Goal: Book appointment/travel/reservation

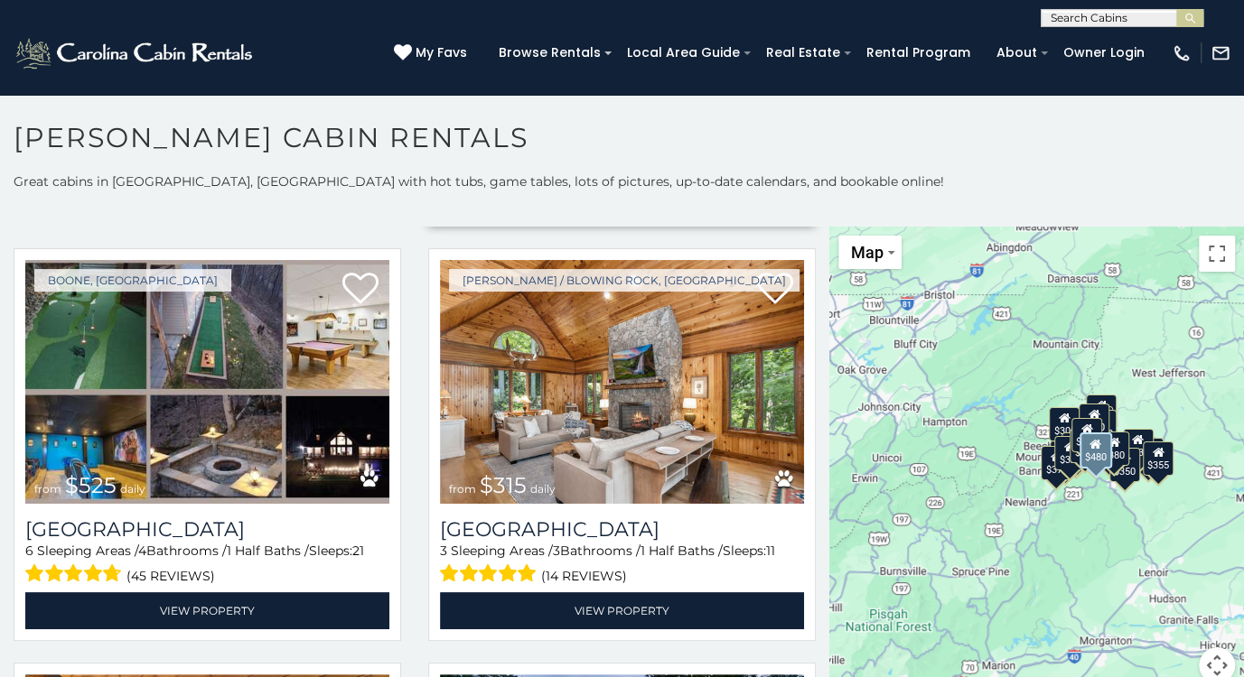
scroll to position [452, 0]
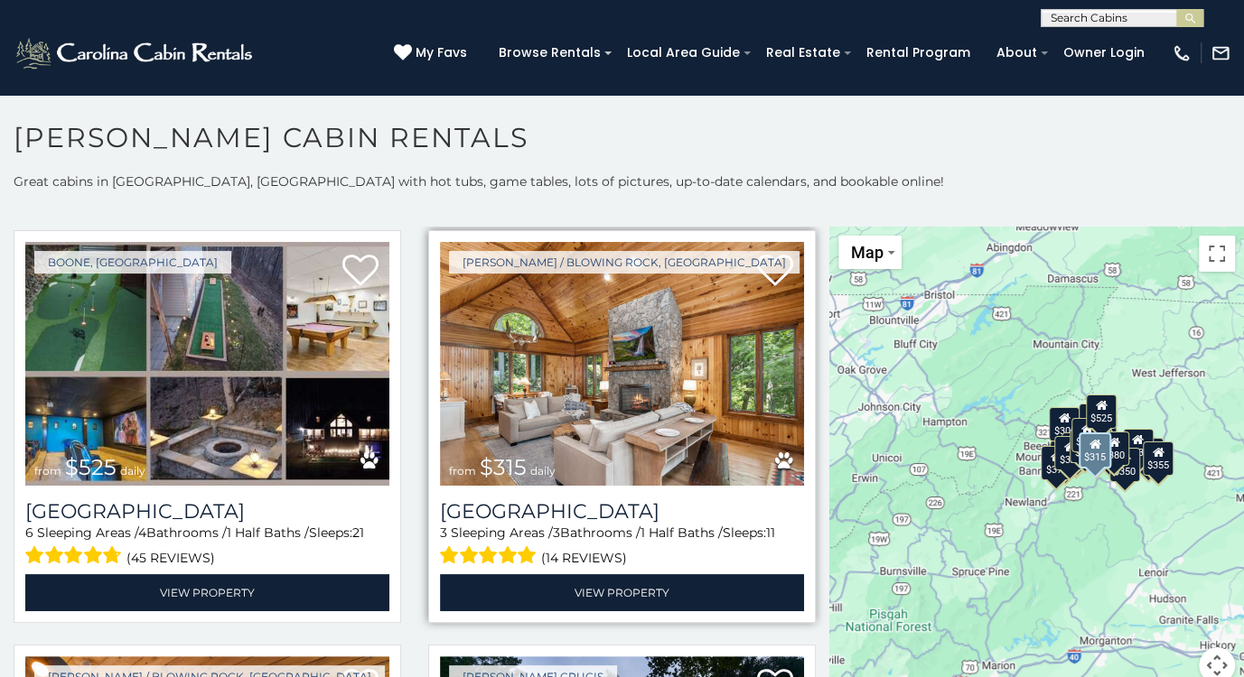
click at [571, 389] on img at bounding box center [622, 364] width 364 height 244
click at [593, 385] on img at bounding box center [622, 364] width 364 height 244
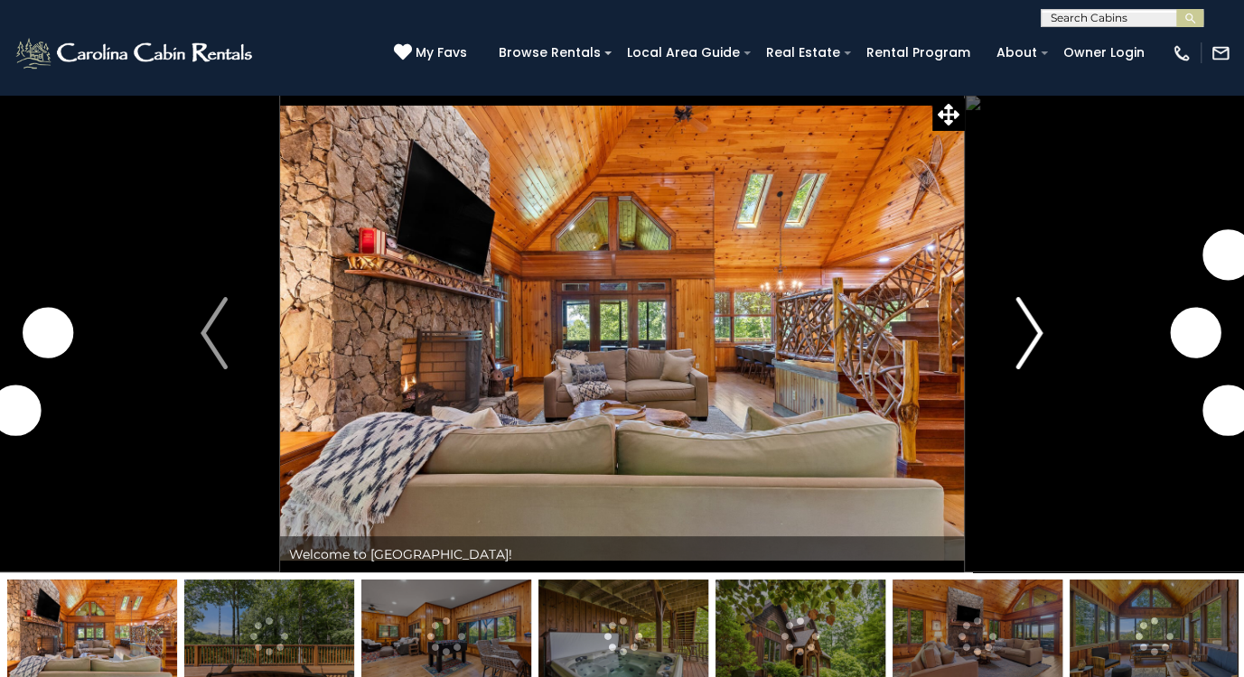
click at [1039, 333] on img "Next" at bounding box center [1029, 333] width 27 height 72
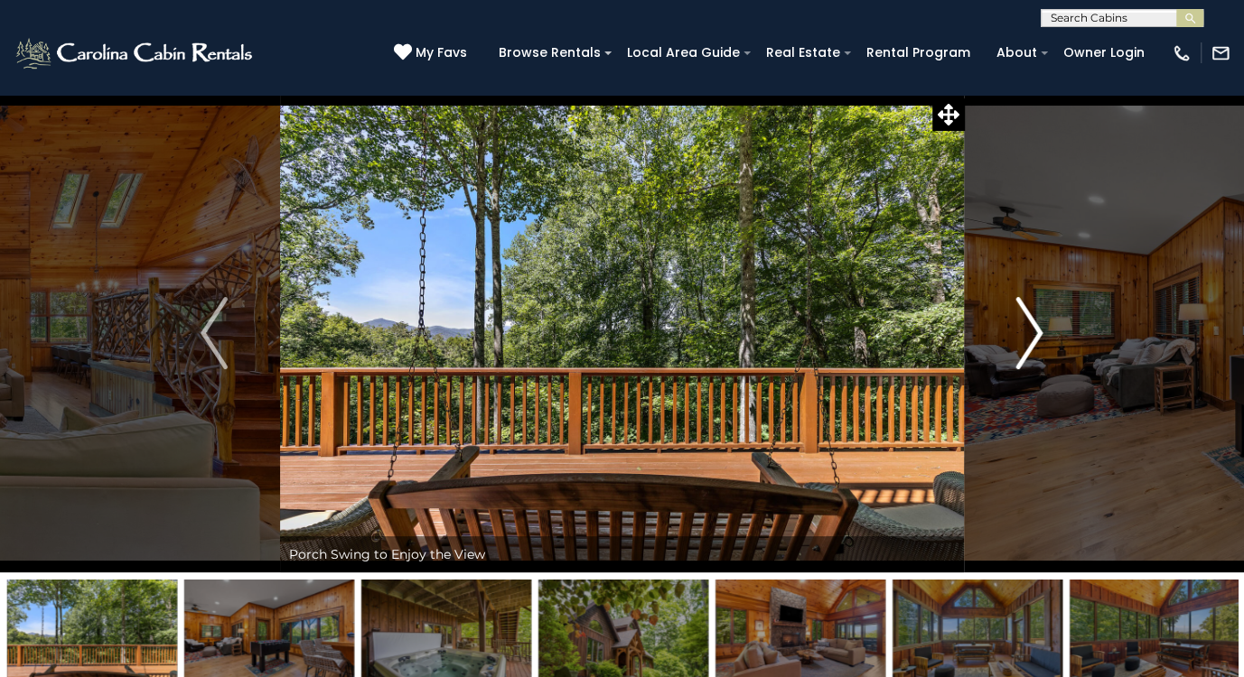
click at [1031, 336] on img "Next" at bounding box center [1029, 333] width 27 height 72
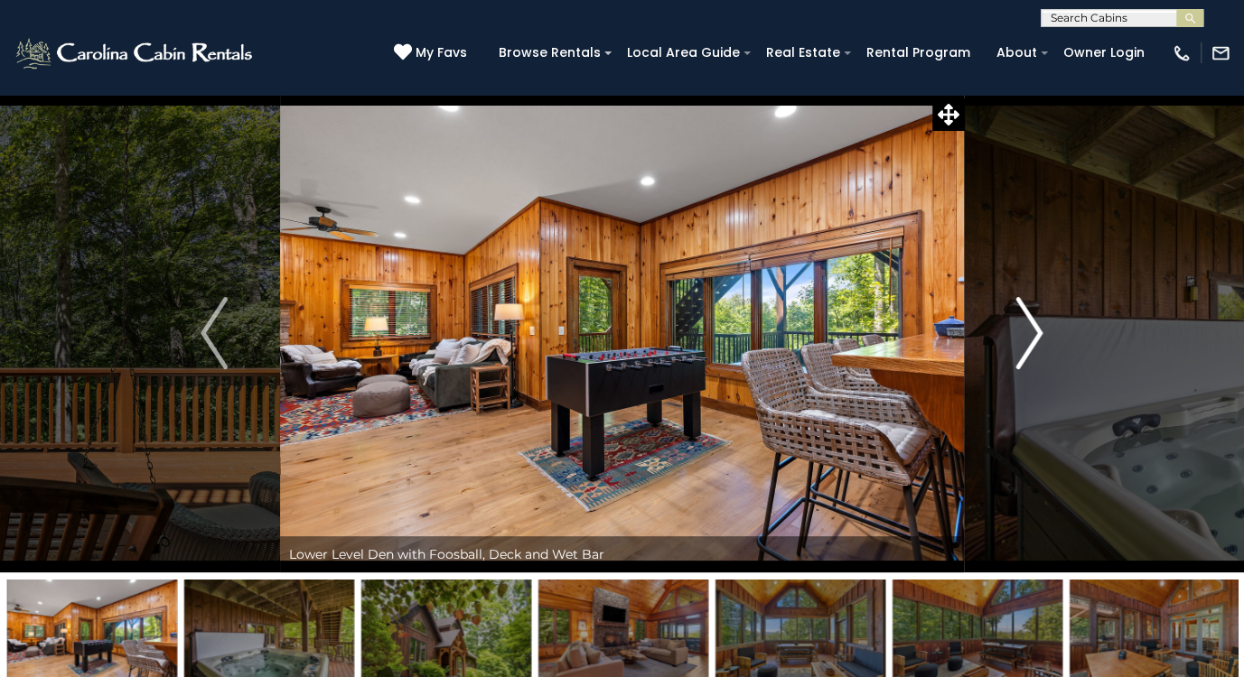
click at [1031, 336] on img "Next" at bounding box center [1029, 333] width 27 height 72
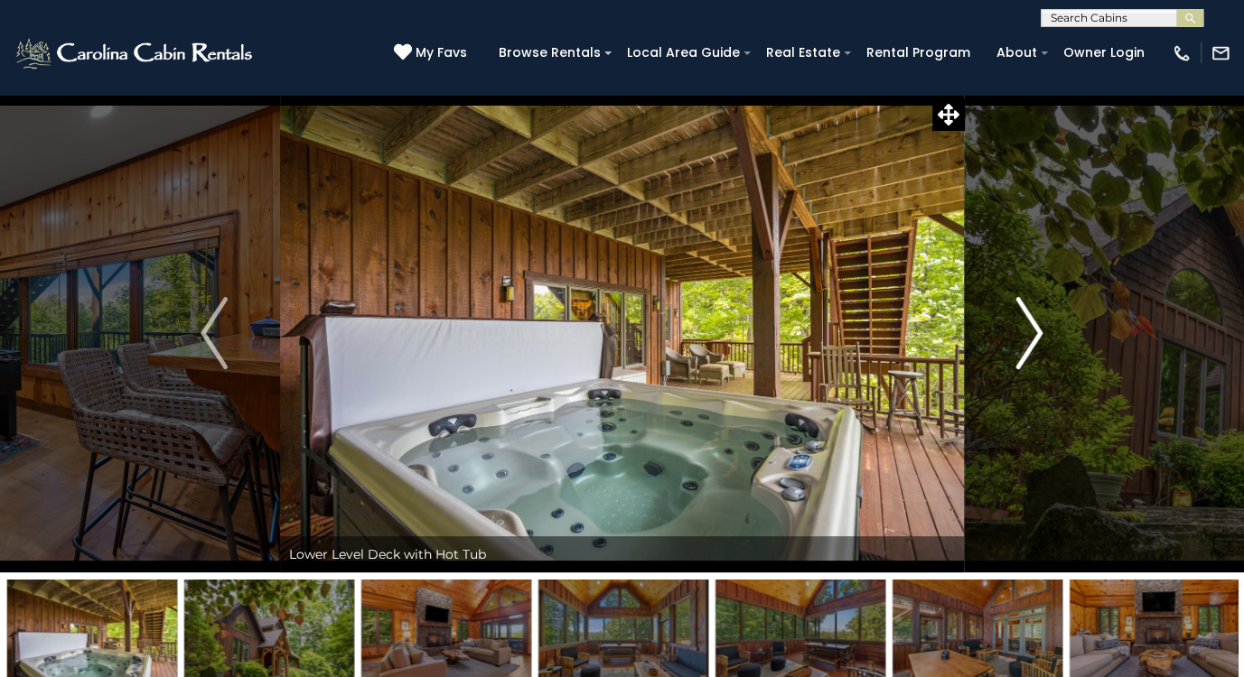
click at [1031, 336] on img "Next" at bounding box center [1029, 333] width 27 height 72
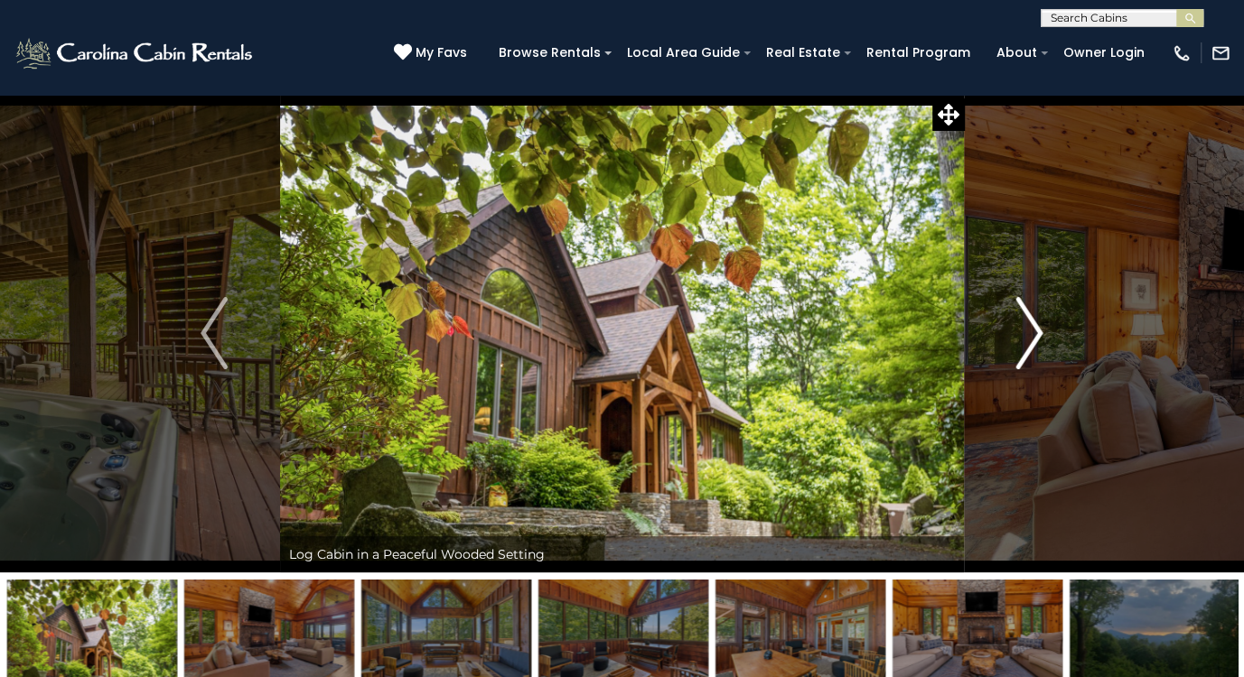
click at [1031, 336] on img "Next" at bounding box center [1029, 333] width 27 height 72
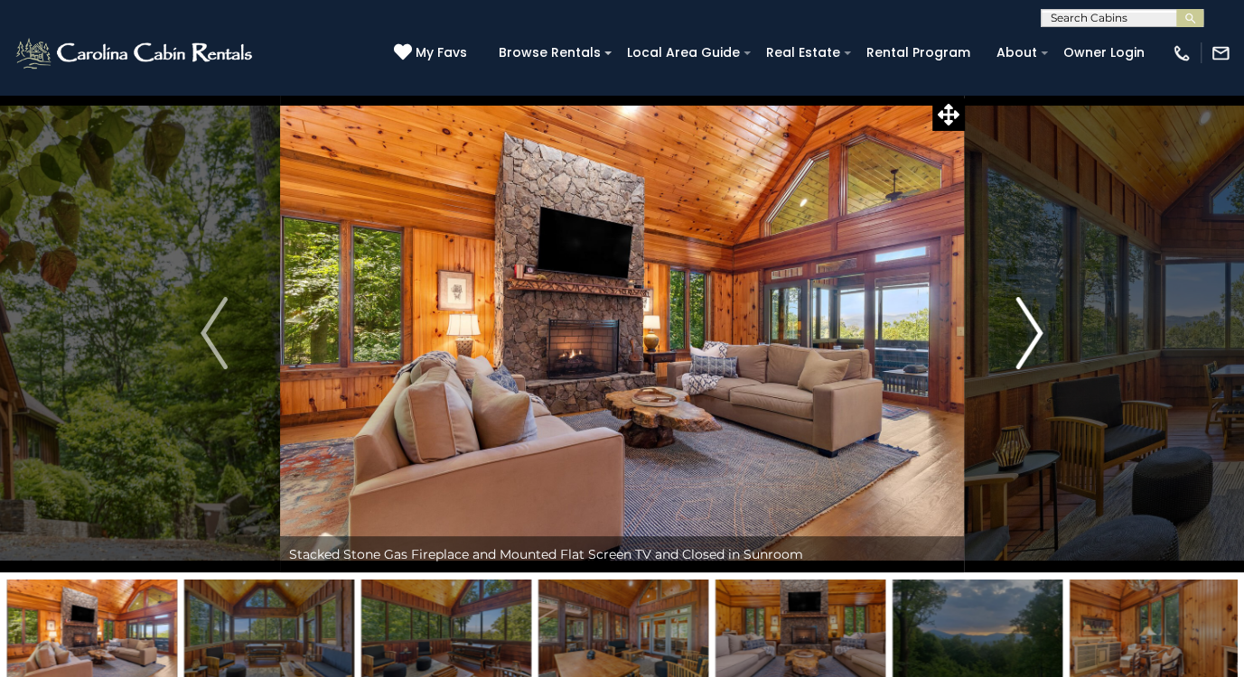
click at [1031, 336] on img "Next" at bounding box center [1029, 333] width 27 height 72
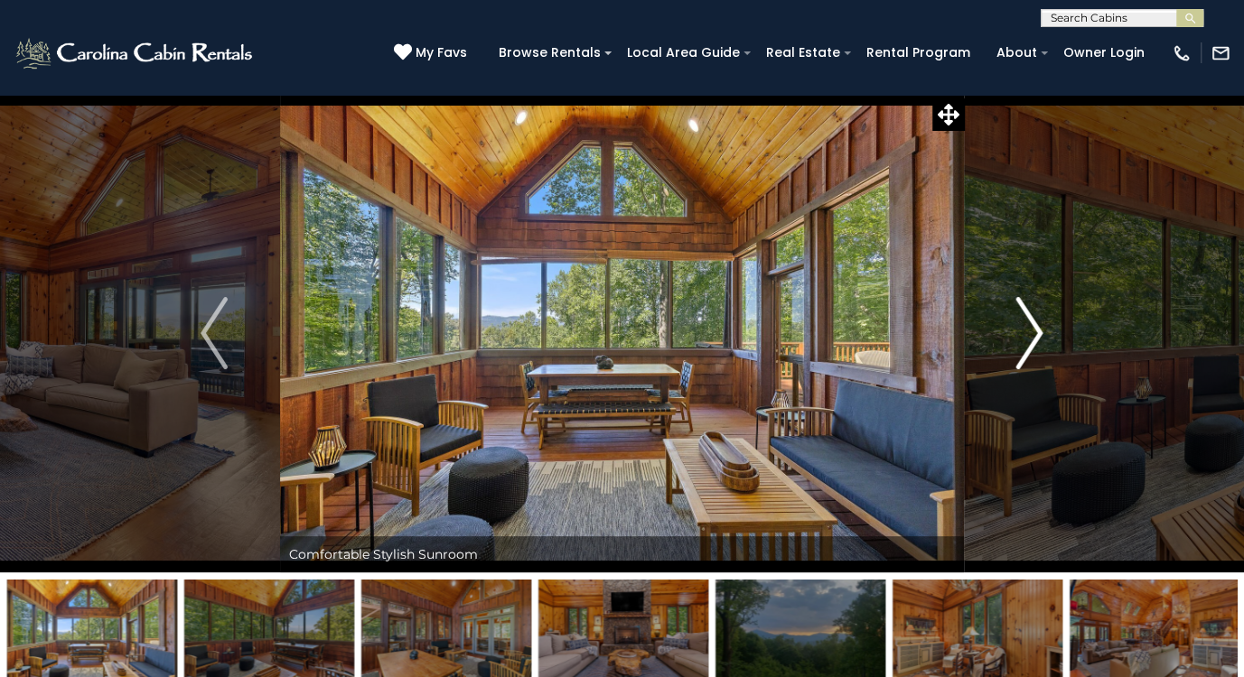
click at [1031, 336] on img "Next" at bounding box center [1029, 333] width 27 height 72
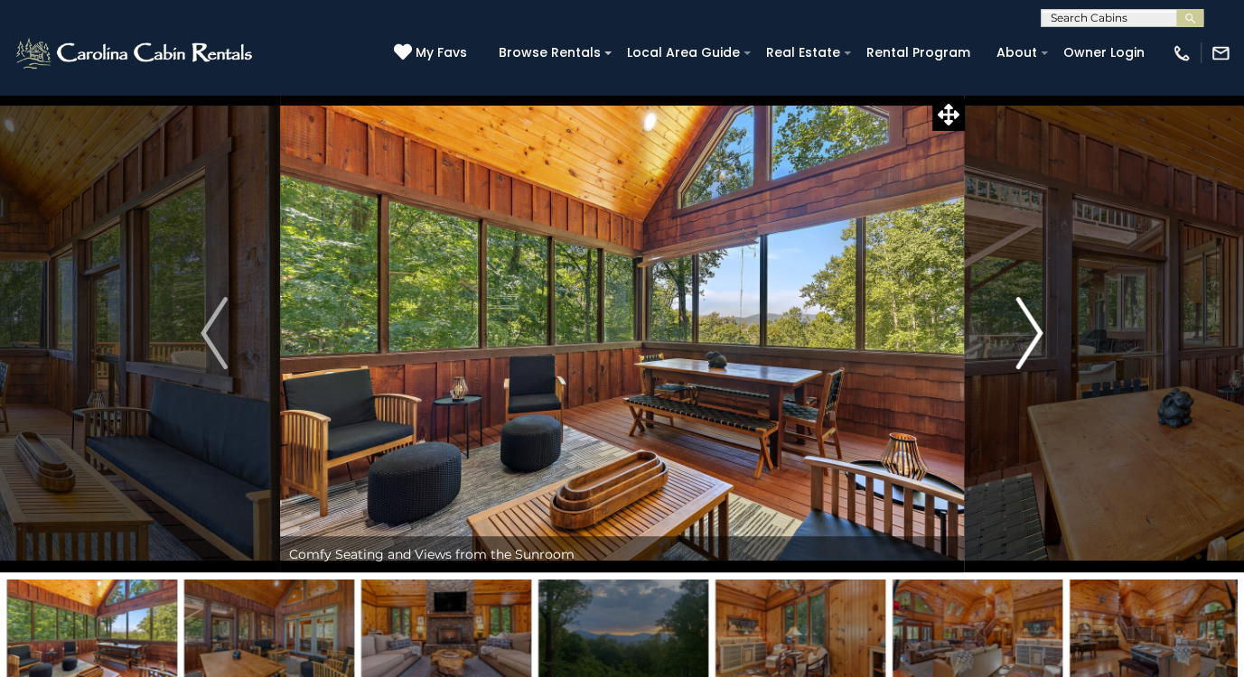
click at [1031, 336] on img "Next" at bounding box center [1029, 333] width 27 height 72
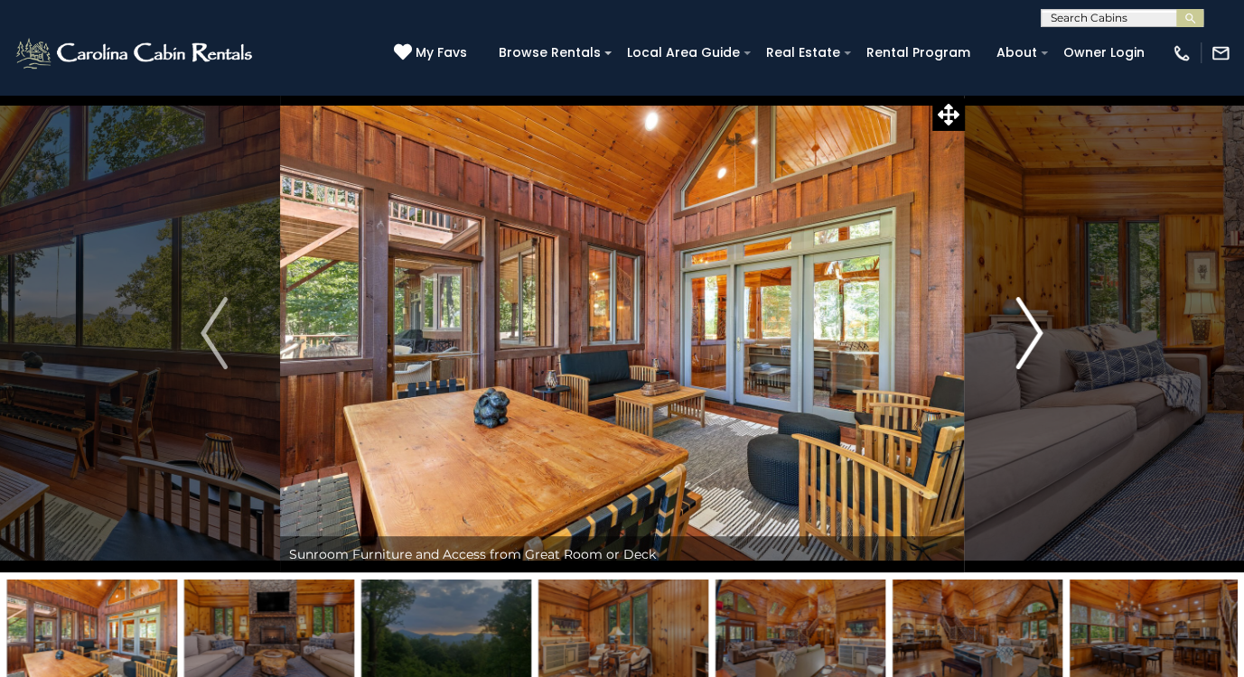
click at [1031, 336] on img "Next" at bounding box center [1029, 333] width 27 height 72
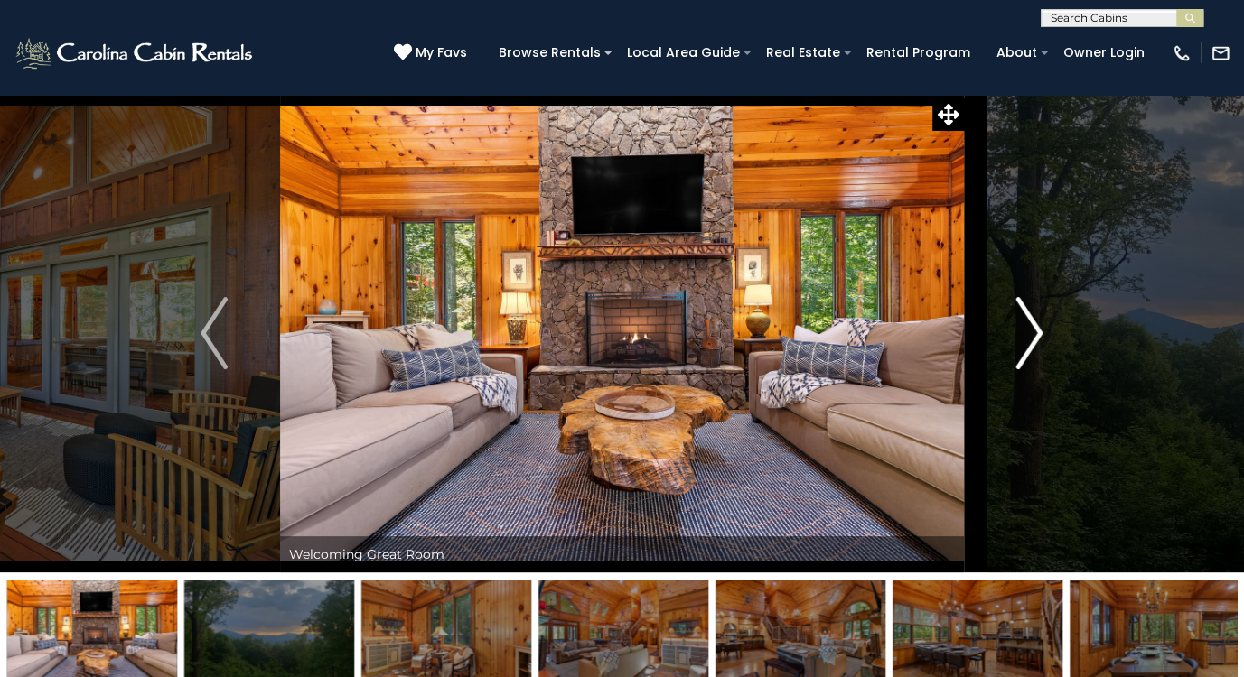
click at [1031, 336] on img "Next" at bounding box center [1029, 333] width 27 height 72
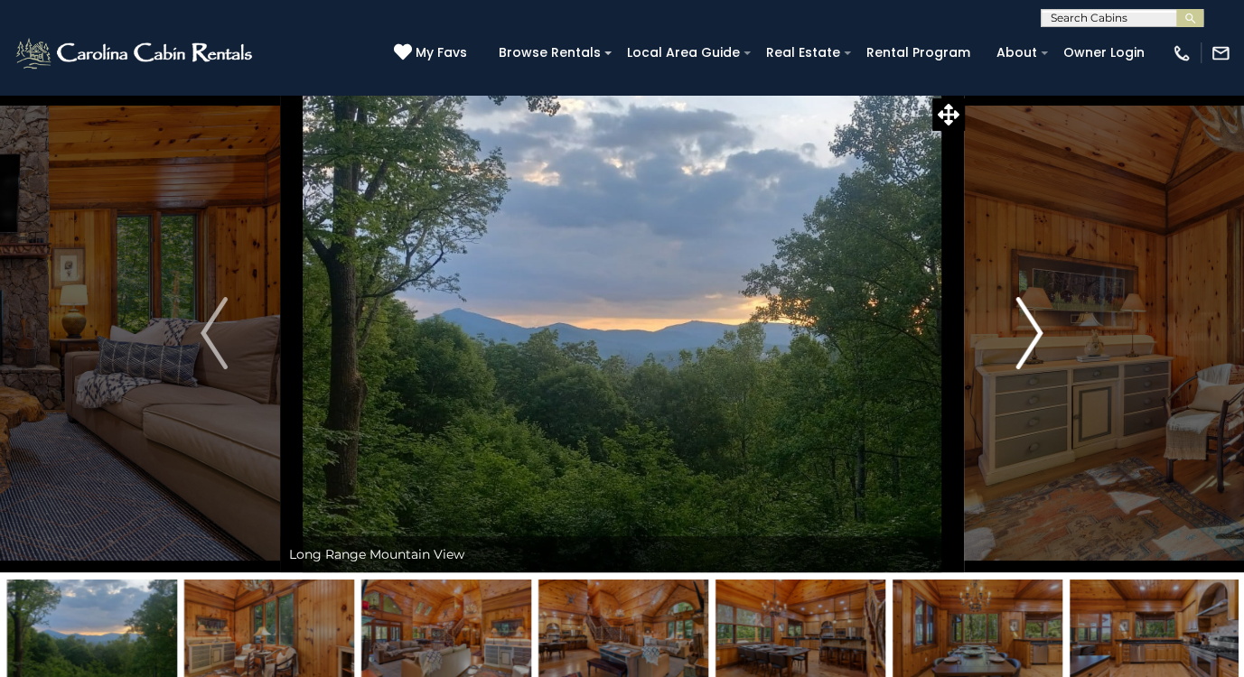
click at [1031, 336] on img "Next" at bounding box center [1029, 333] width 27 height 72
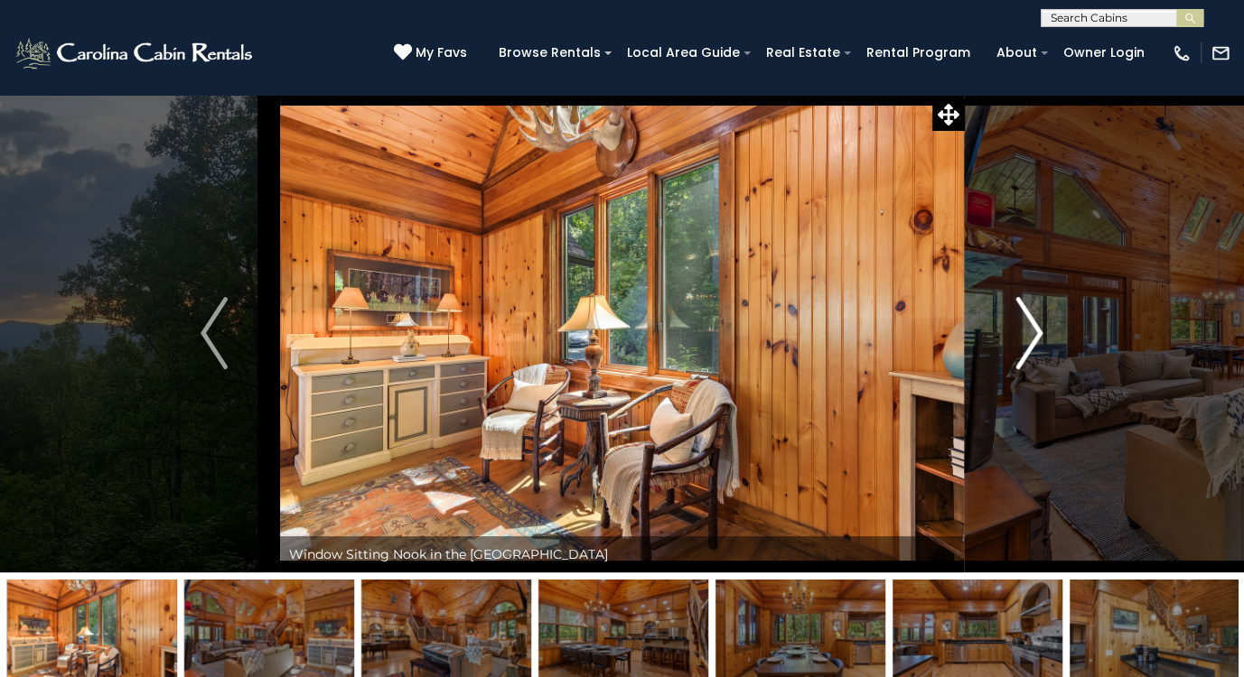
click at [1031, 336] on img "Next" at bounding box center [1029, 333] width 27 height 72
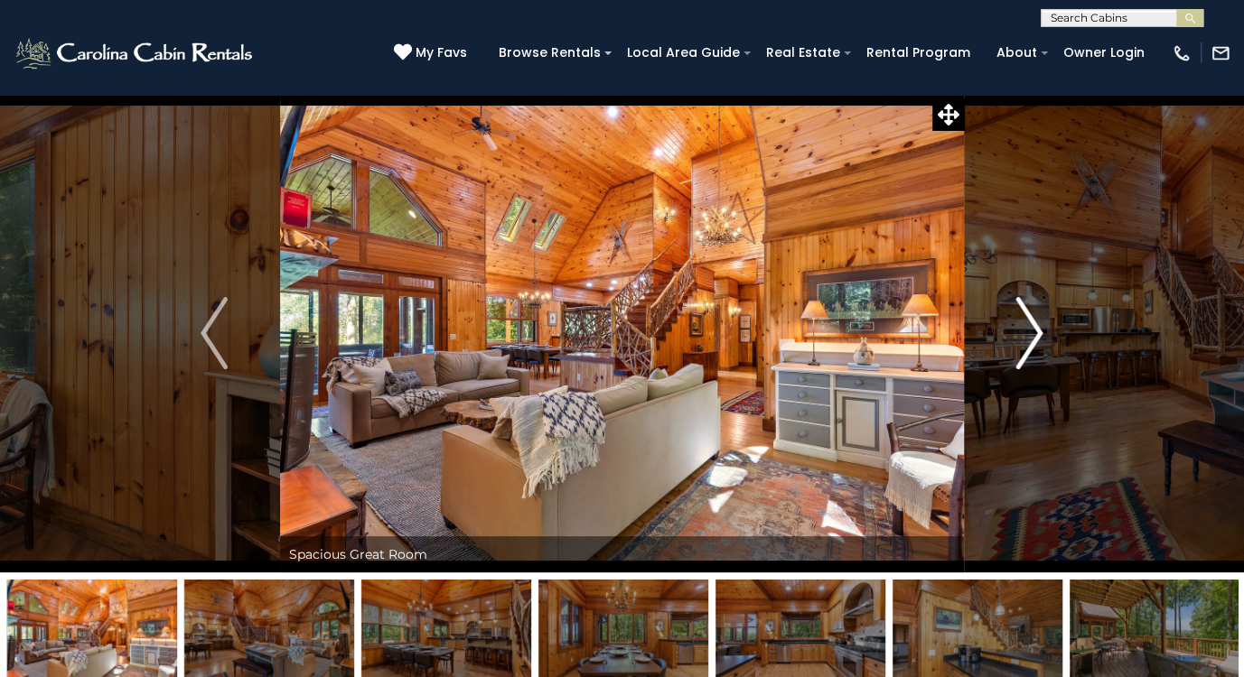
click at [1031, 336] on img "Next" at bounding box center [1029, 333] width 27 height 72
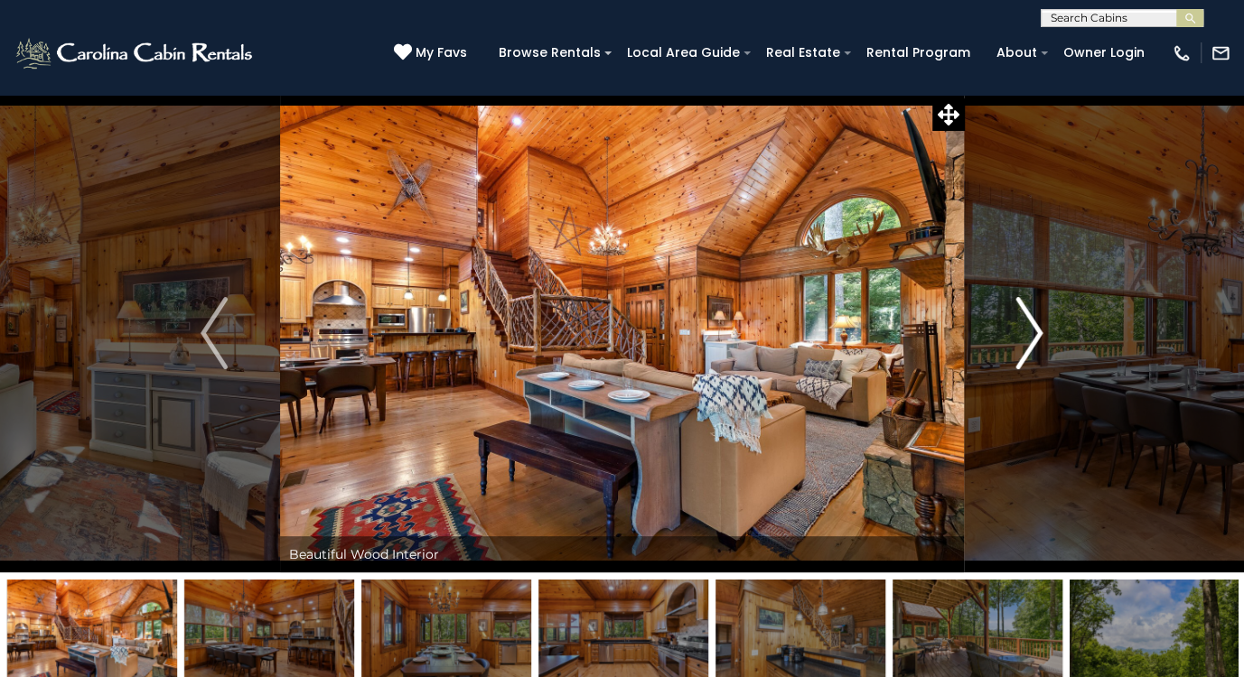
click at [1031, 336] on img "Next" at bounding box center [1029, 333] width 27 height 72
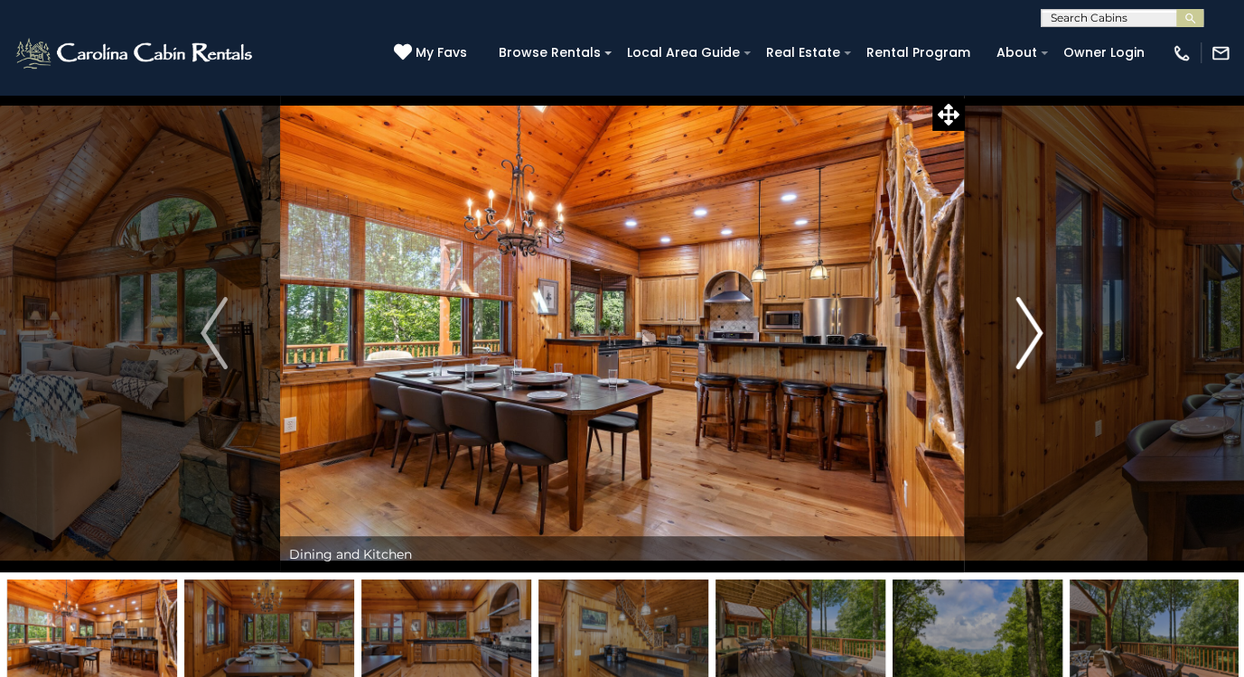
click at [1031, 336] on img "Next" at bounding box center [1029, 333] width 27 height 72
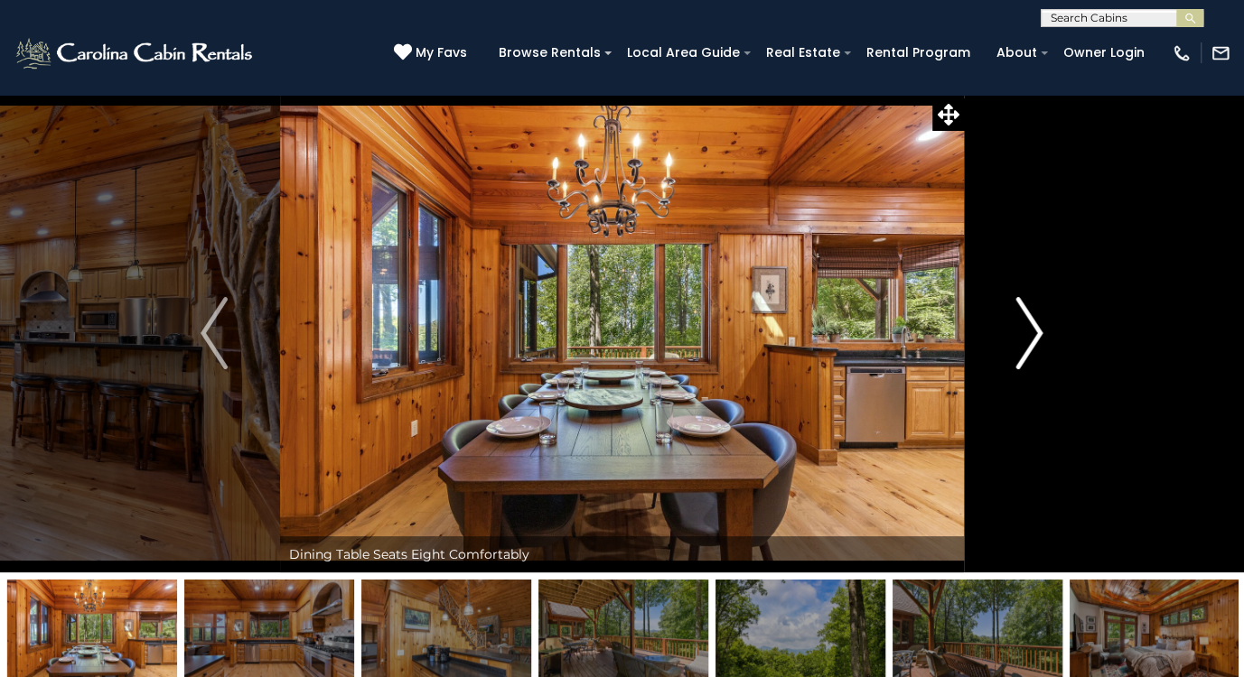
click at [1031, 336] on img "Next" at bounding box center [1029, 333] width 27 height 72
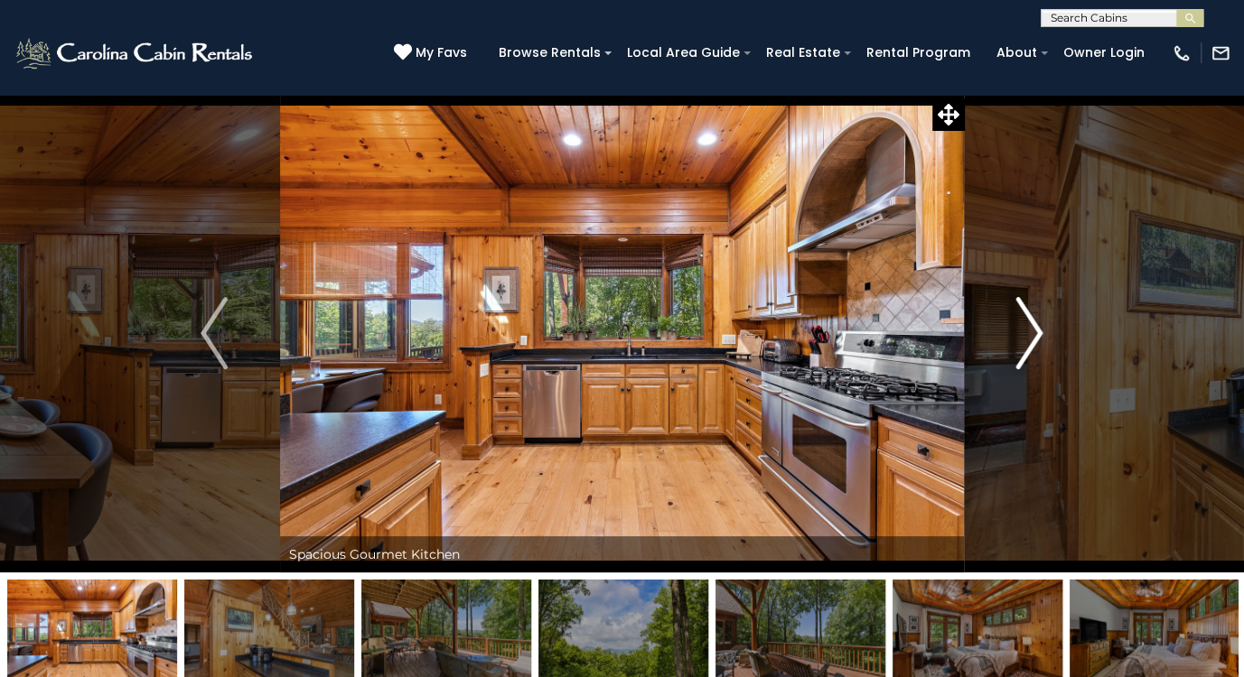
click at [1031, 336] on img "Next" at bounding box center [1029, 333] width 27 height 72
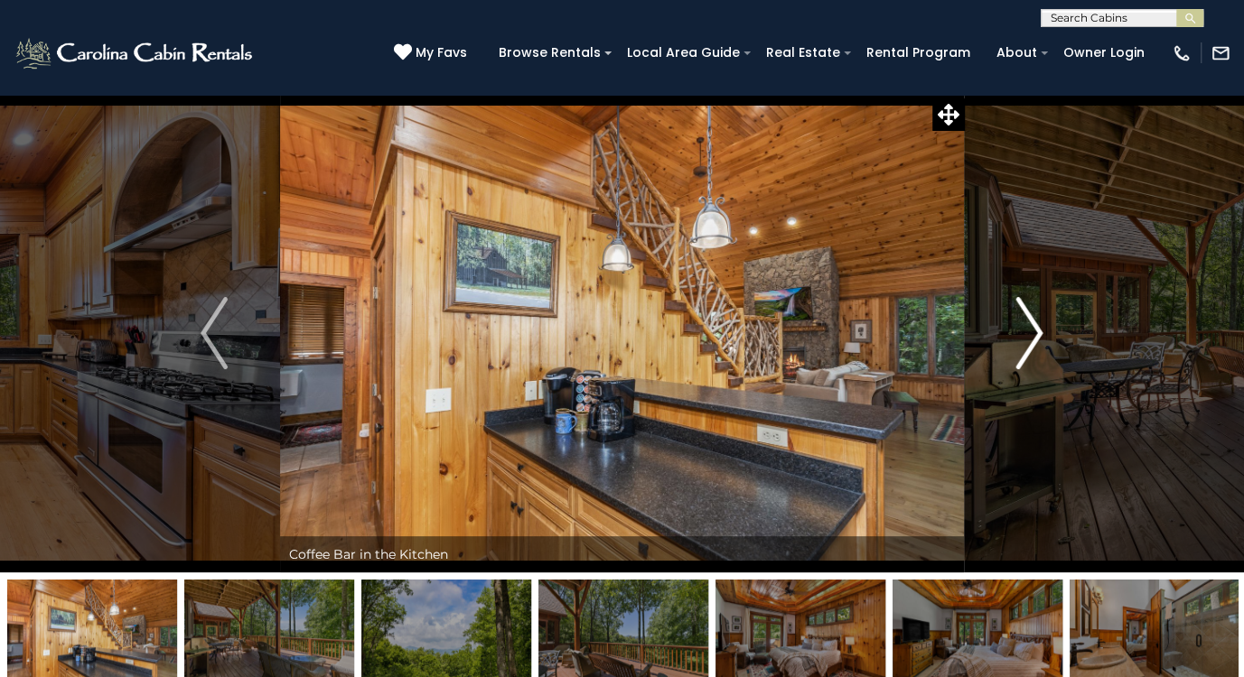
click at [1031, 336] on img "Next" at bounding box center [1029, 333] width 27 height 72
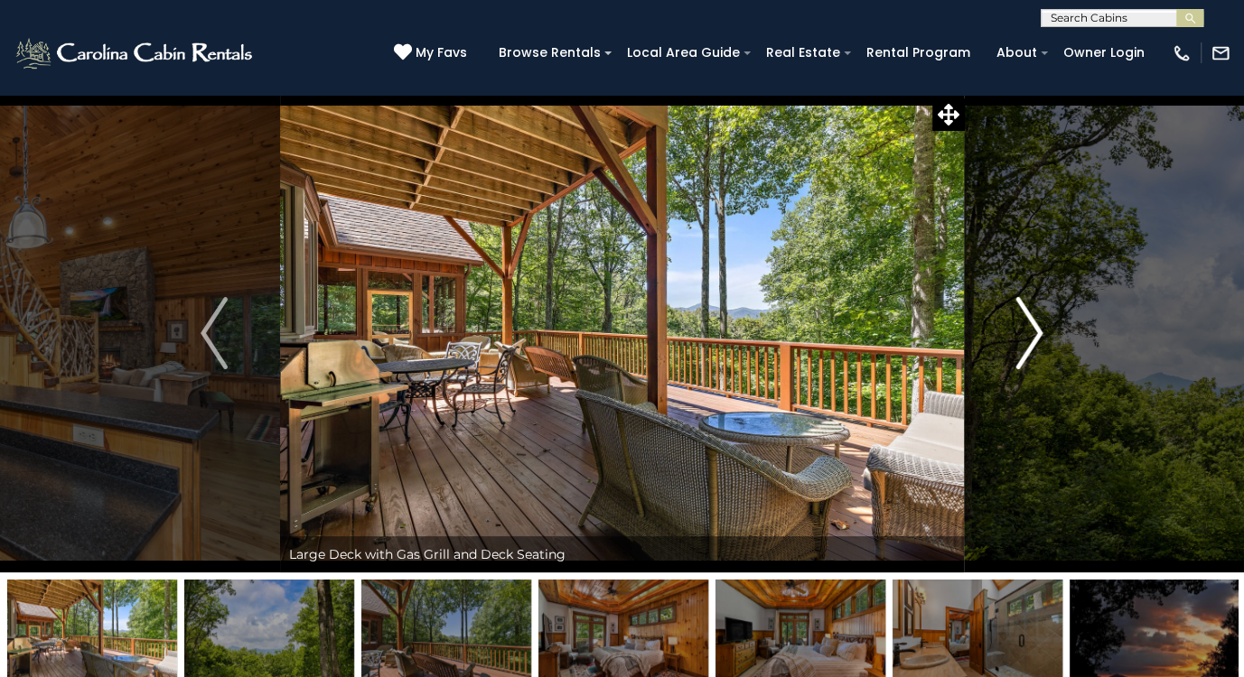
click at [1031, 336] on img "Next" at bounding box center [1029, 333] width 27 height 72
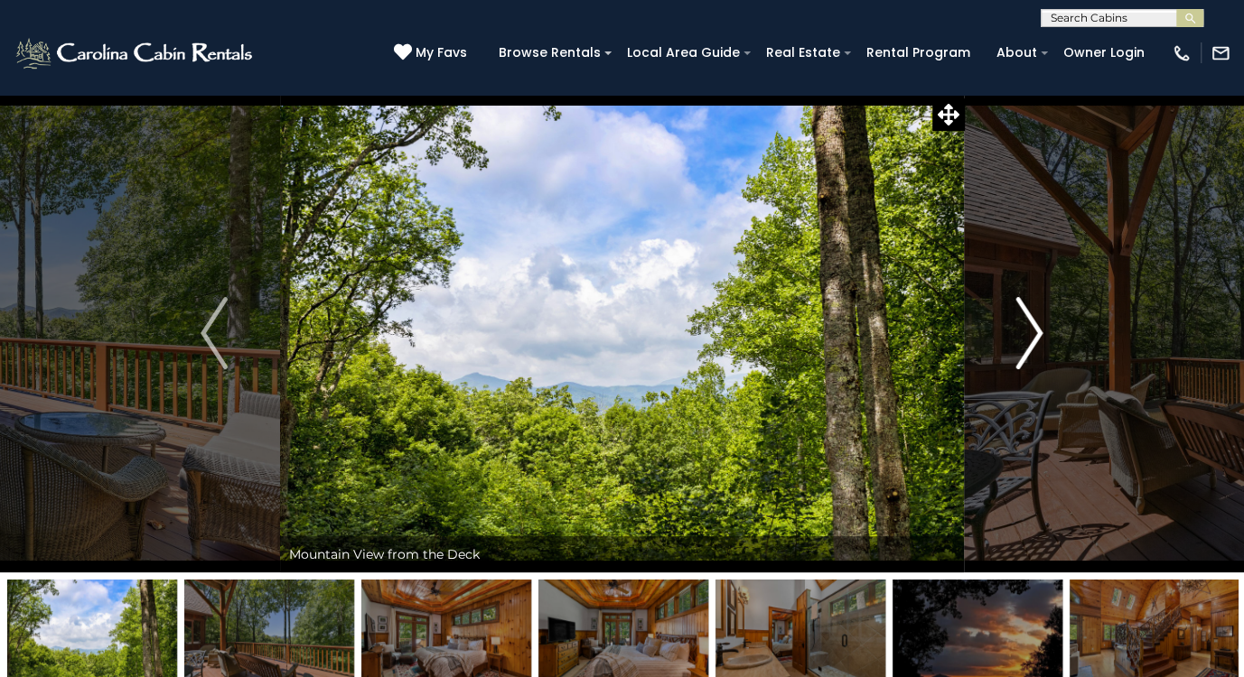
click at [1031, 336] on img "Next" at bounding box center [1029, 333] width 27 height 72
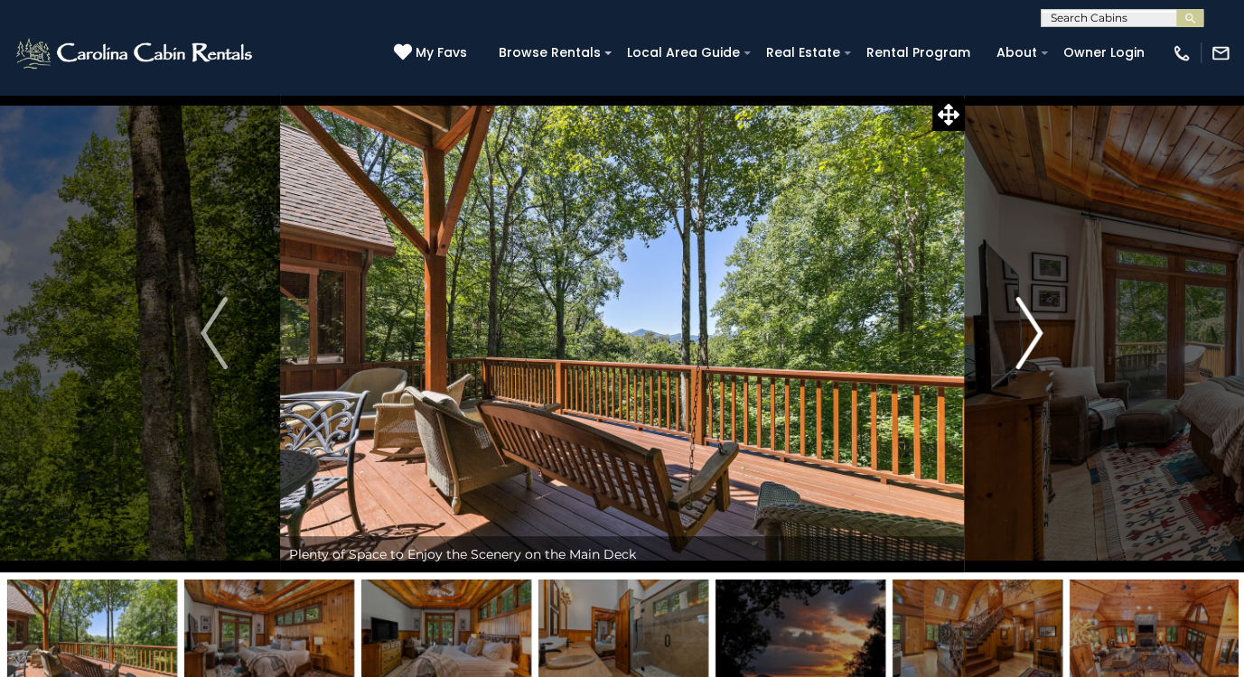
click at [1031, 336] on img "Next" at bounding box center [1029, 333] width 27 height 72
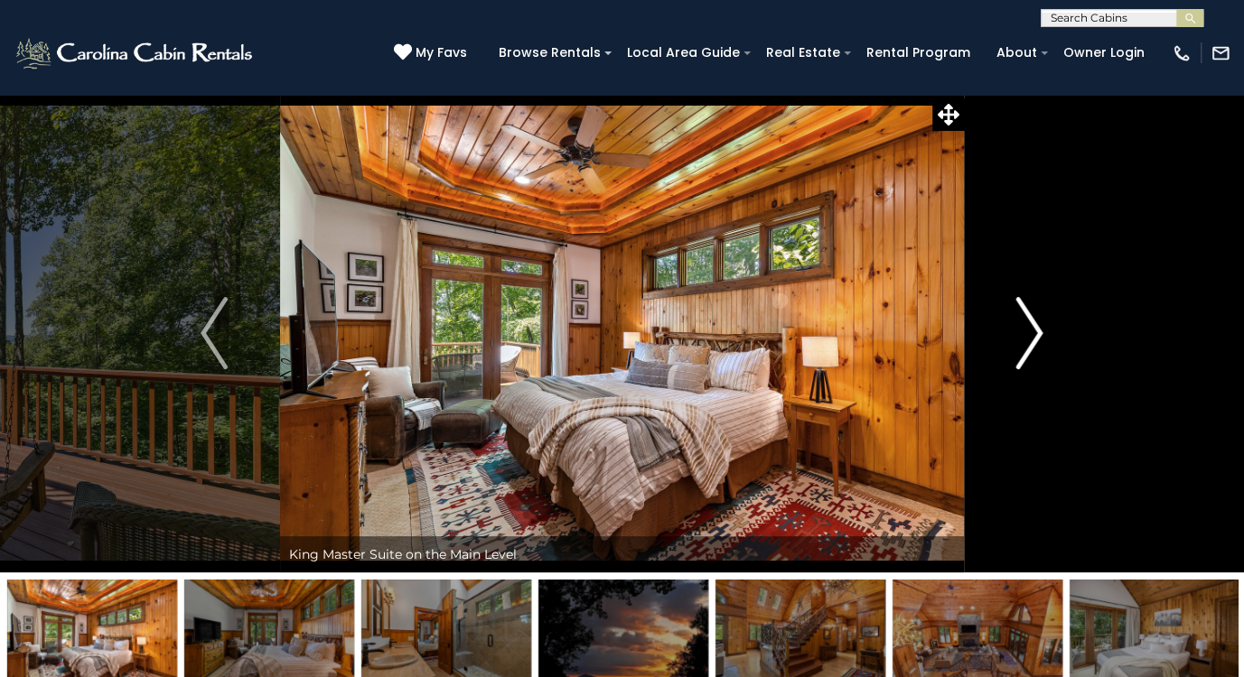
click at [1031, 336] on img "Next" at bounding box center [1029, 333] width 27 height 72
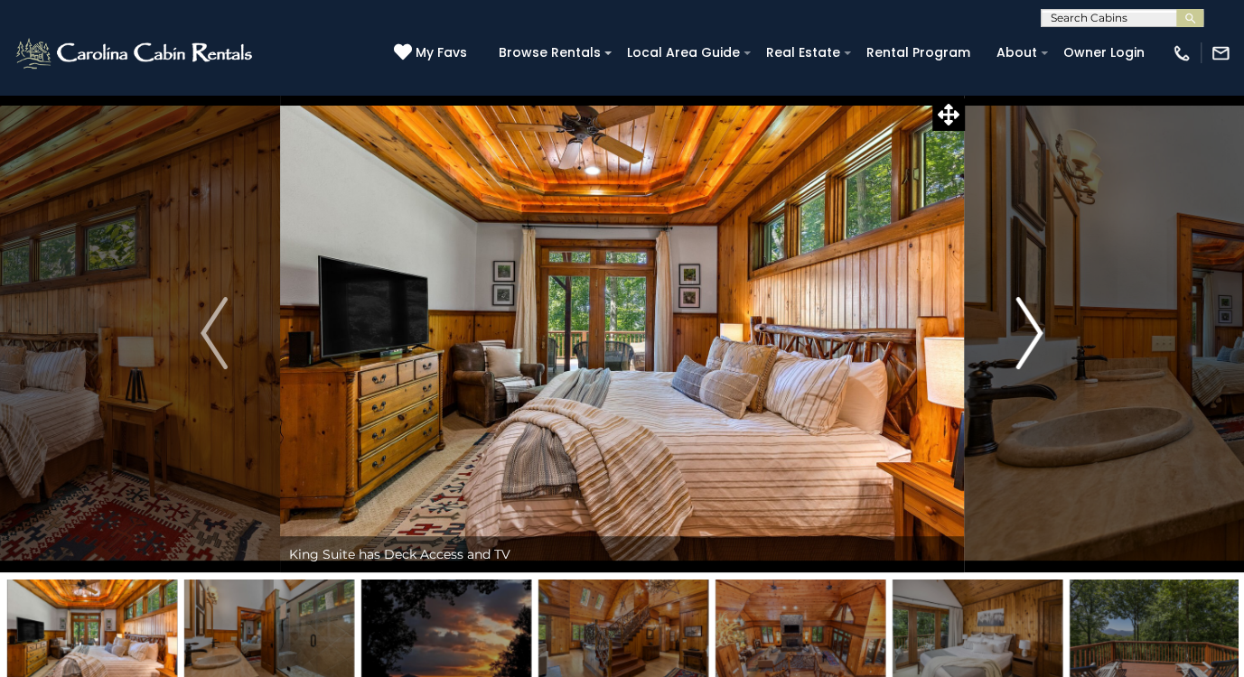
click at [1031, 336] on img "Next" at bounding box center [1029, 333] width 27 height 72
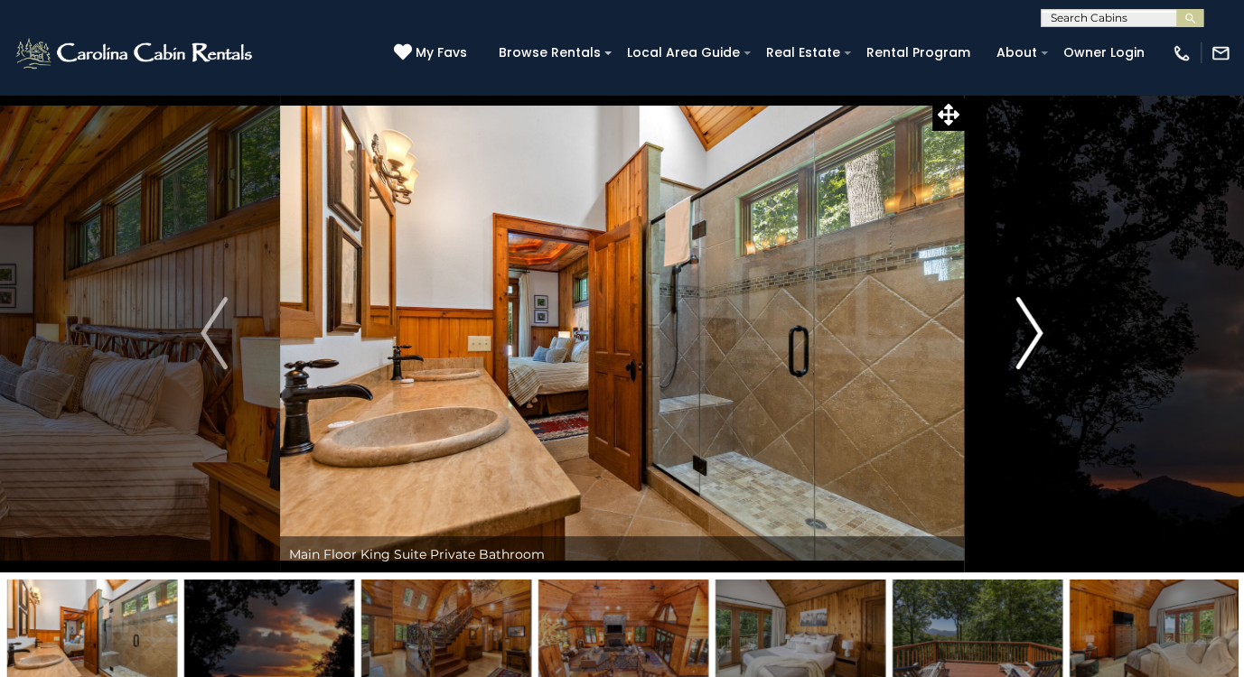
click at [1031, 336] on img "Next" at bounding box center [1029, 333] width 27 height 72
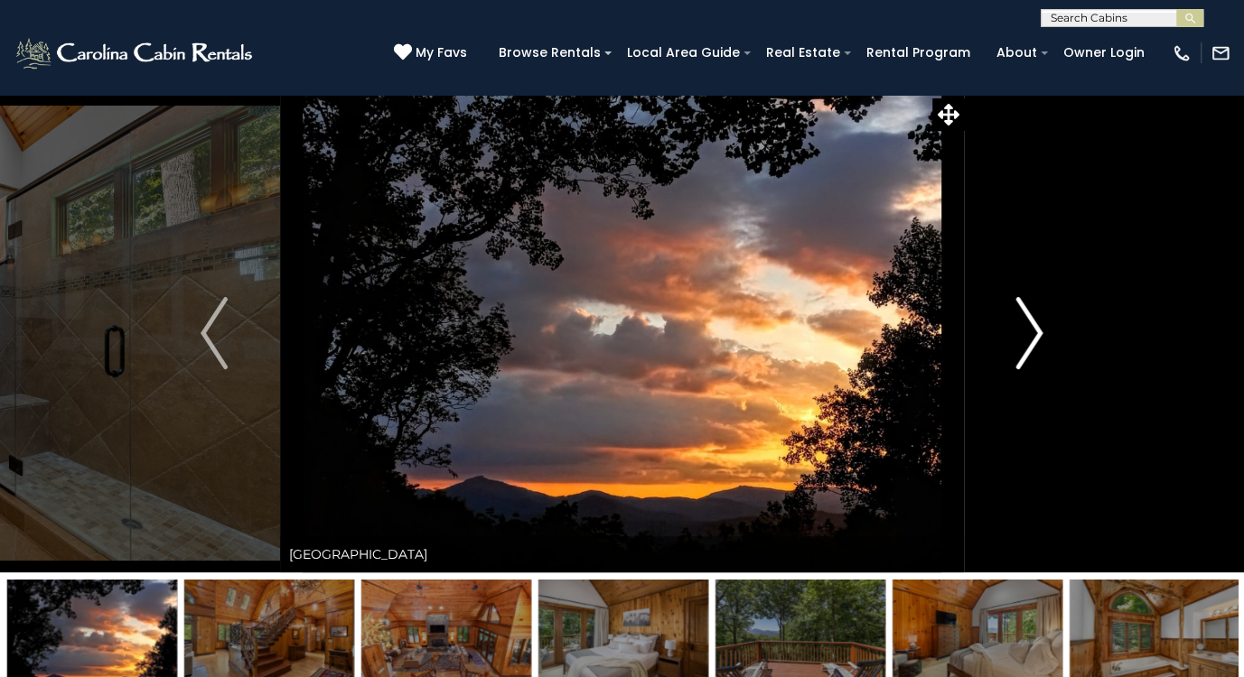
click at [1031, 336] on img "Next" at bounding box center [1029, 333] width 27 height 72
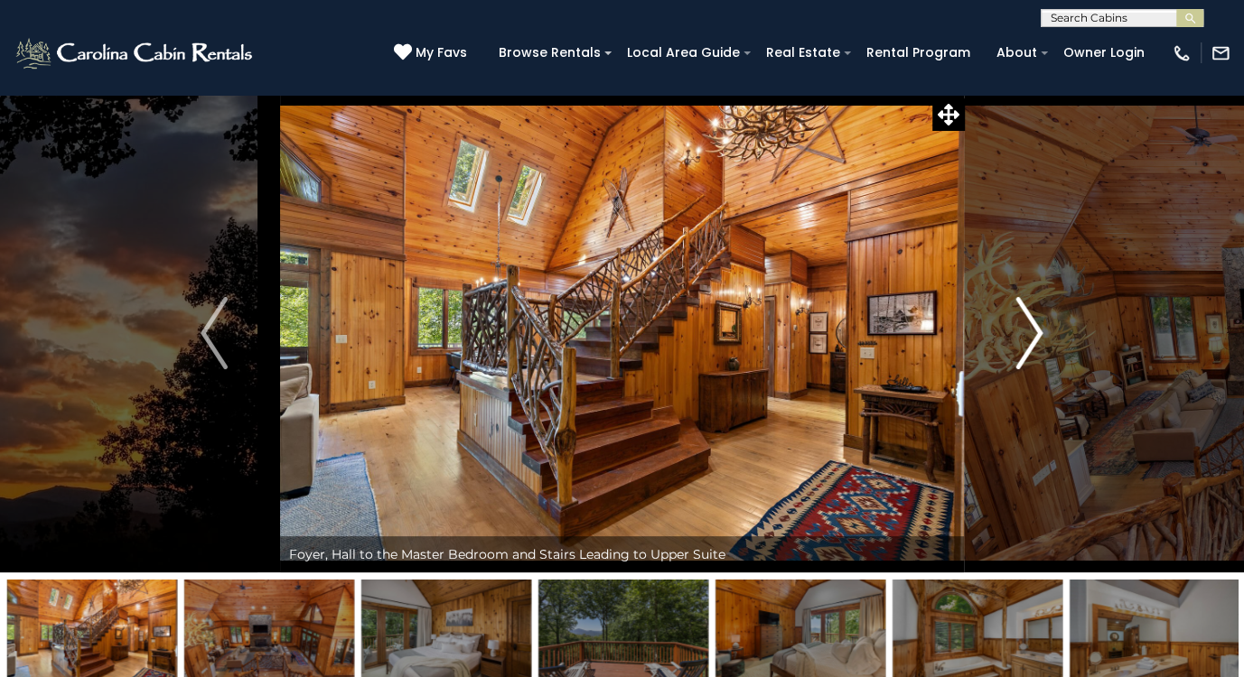
click at [1031, 336] on img "Next" at bounding box center [1029, 333] width 27 height 72
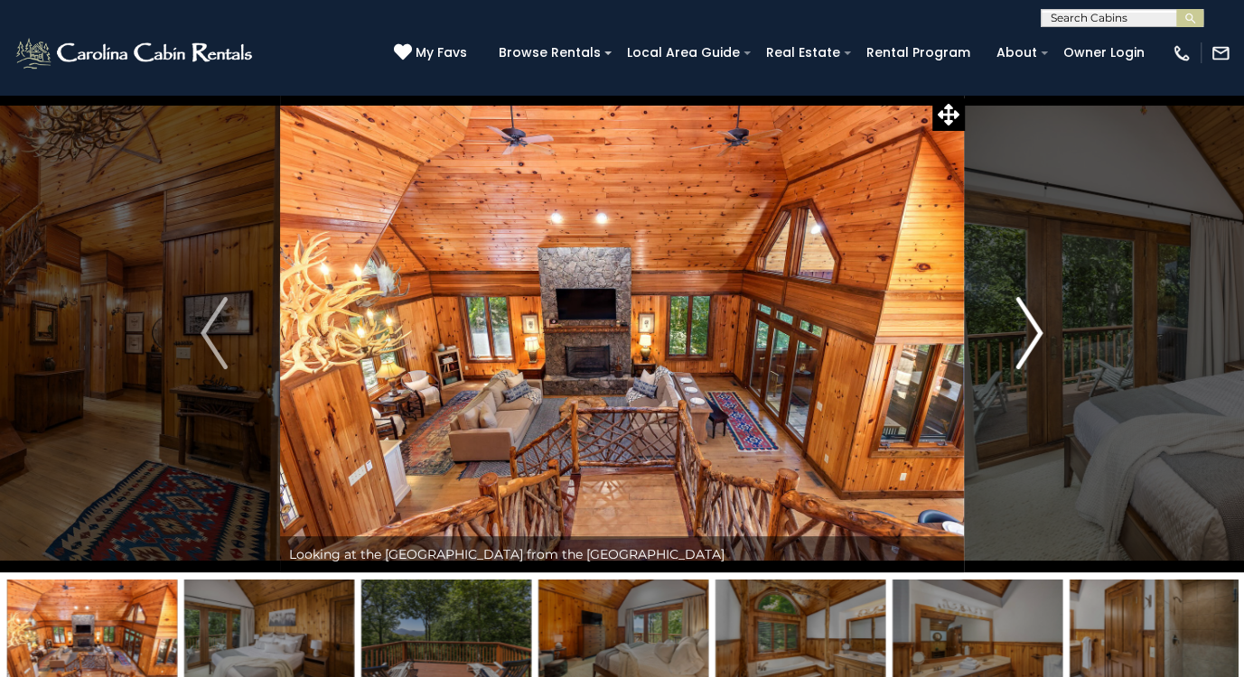
click at [1031, 336] on img "Next" at bounding box center [1029, 333] width 27 height 72
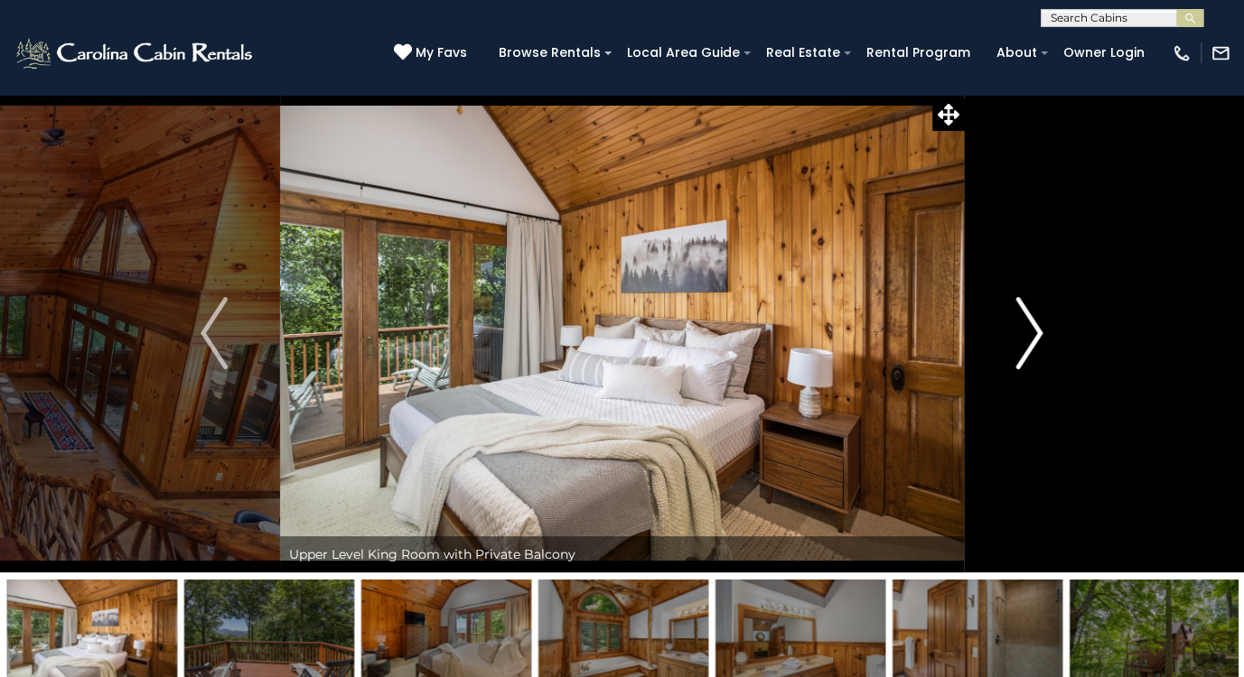
click at [1031, 336] on img "Next" at bounding box center [1029, 333] width 27 height 72
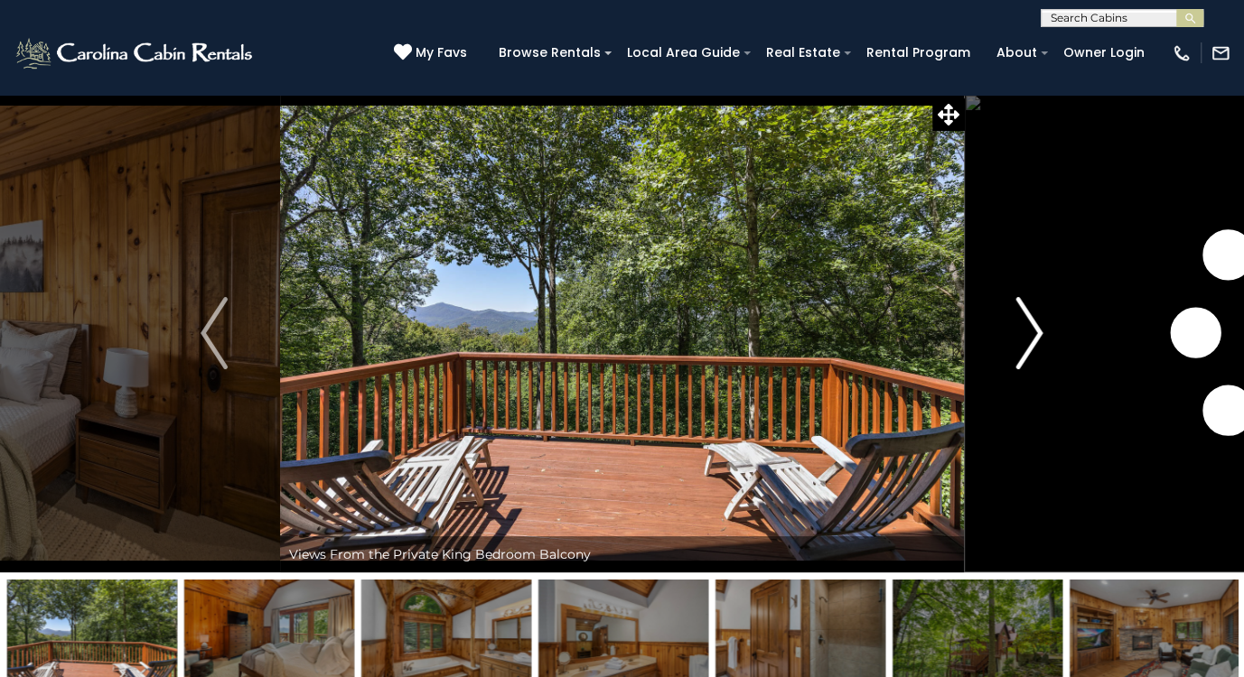
click at [1031, 336] on img "Next" at bounding box center [1029, 333] width 27 height 72
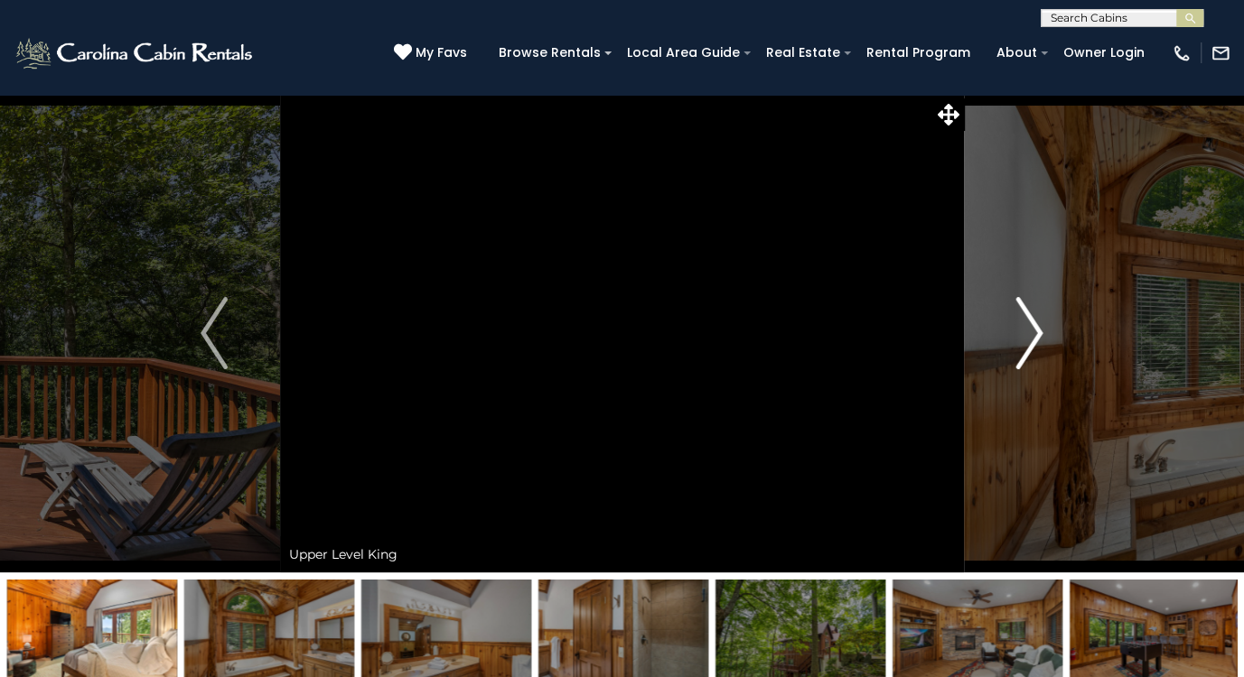
click at [1031, 336] on img "Next" at bounding box center [1029, 333] width 27 height 72
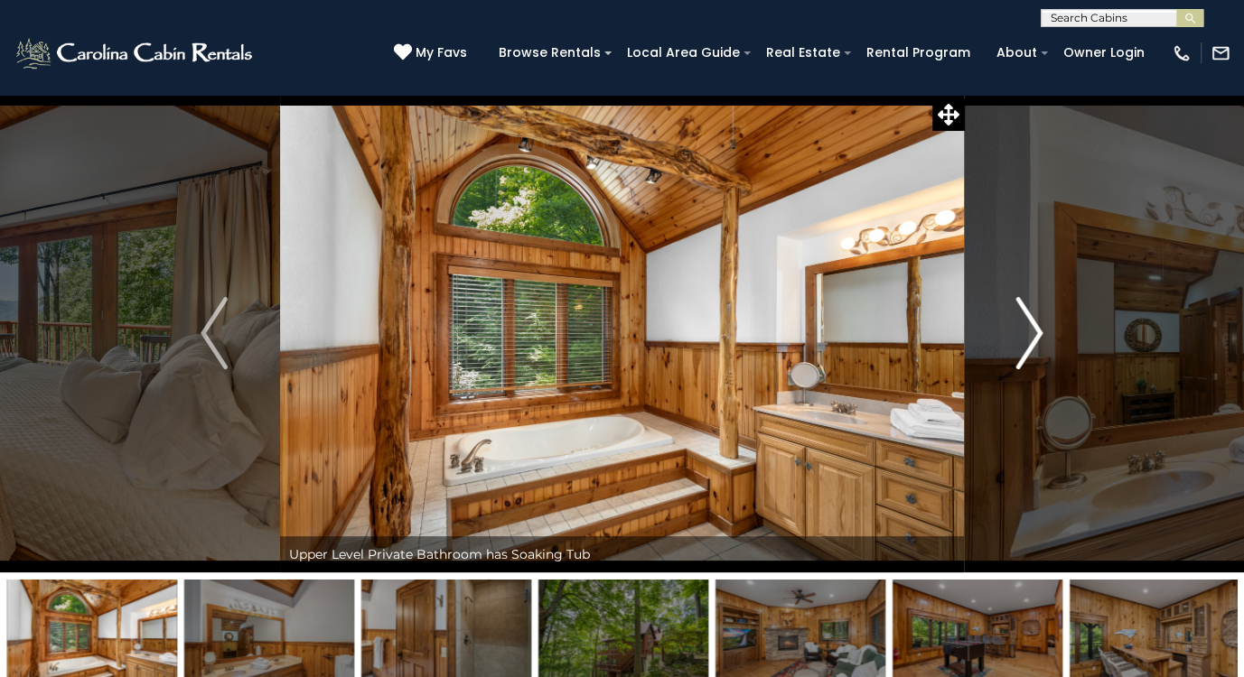
click at [1031, 336] on img "Next" at bounding box center [1029, 333] width 27 height 72
